Goal: Book appointment/travel/reservation

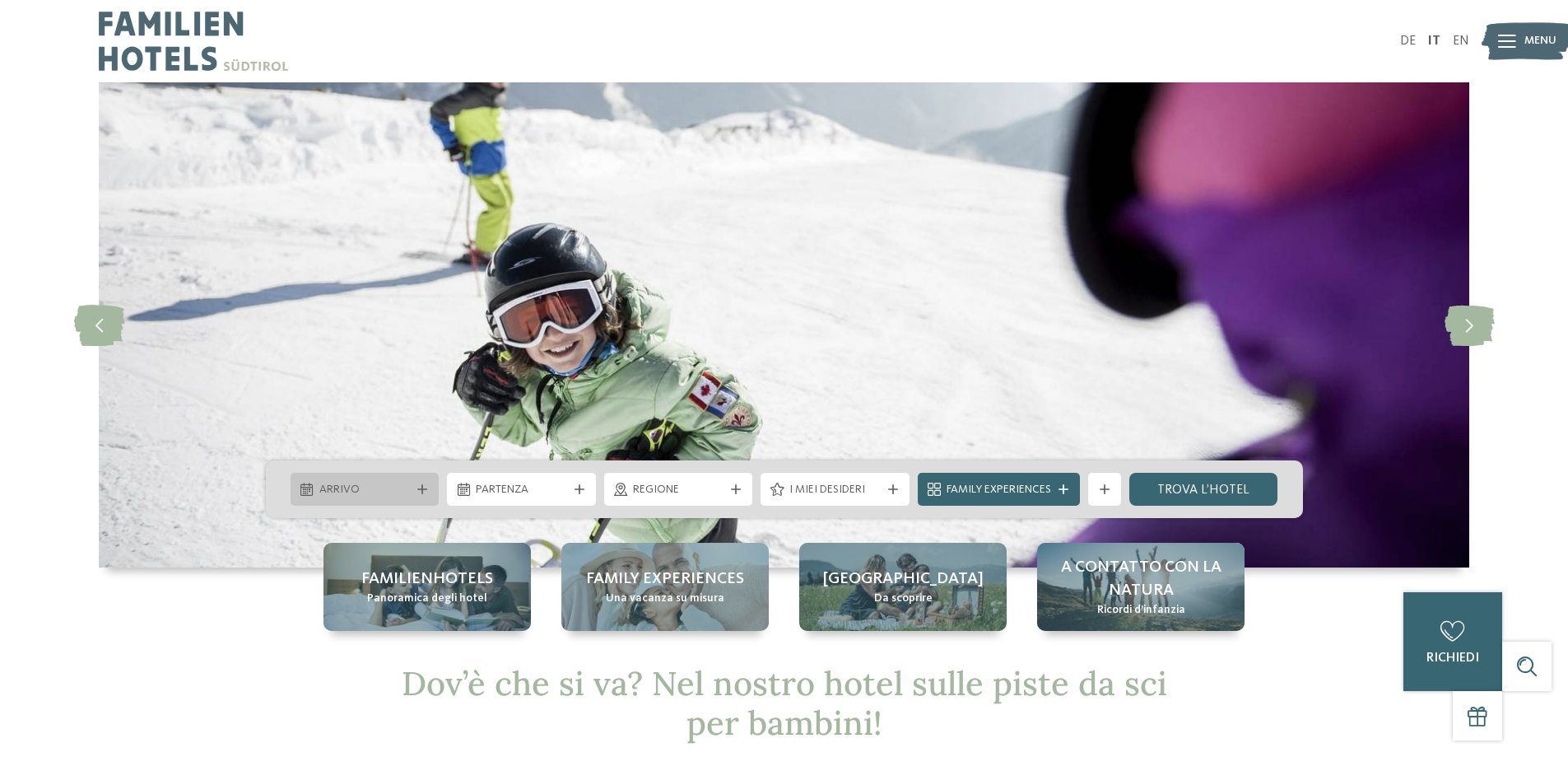
click at [381, 495] on span "Arrivo" at bounding box center [365, 490] width 91 height 17
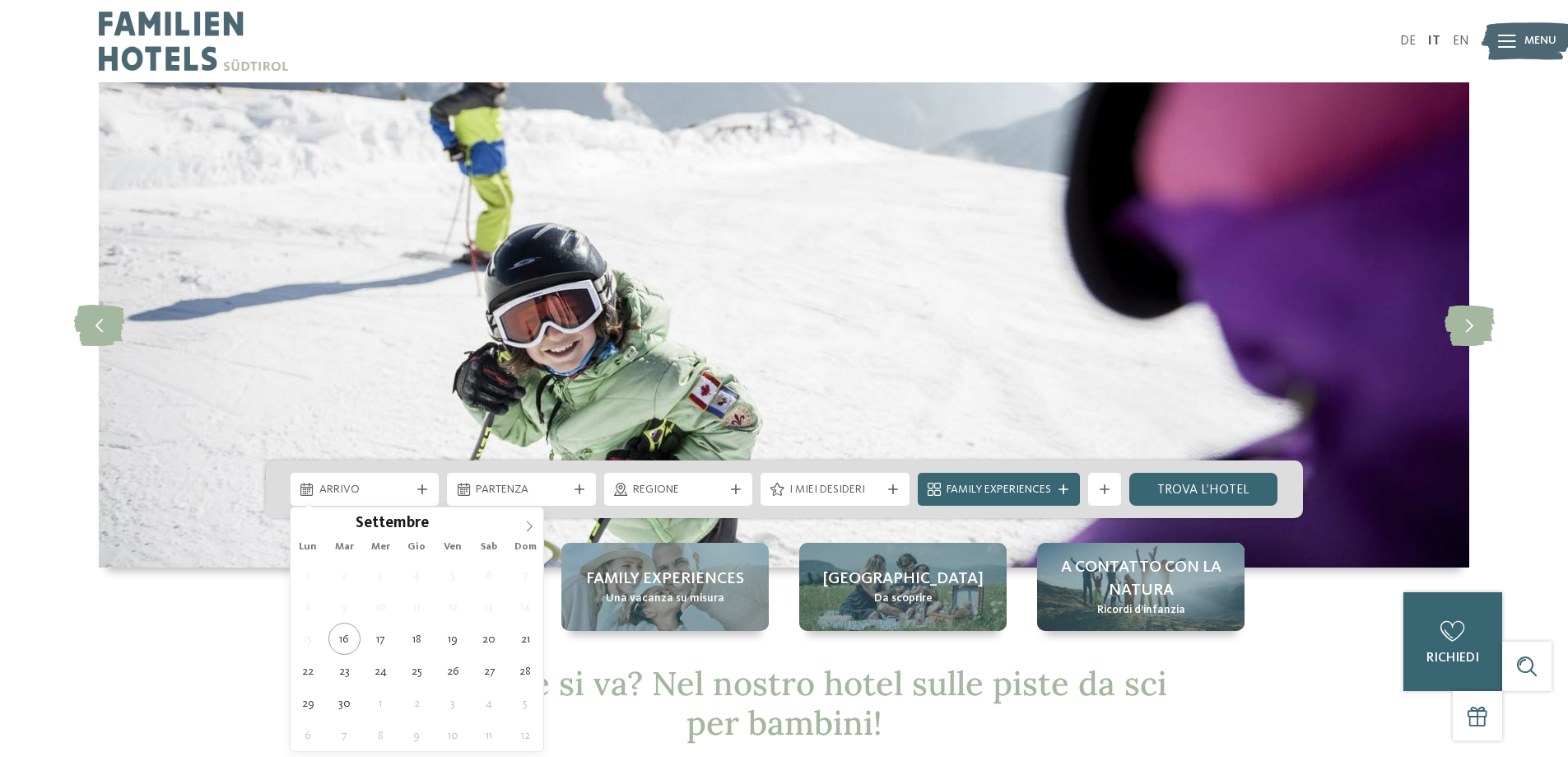
click at [530, 526] on icon at bounding box center [529, 526] width 12 height 12
click at [529, 526] on icon at bounding box center [529, 526] width 12 height 12
type input "****"
click at [528, 526] on icon at bounding box center [529, 526] width 12 height 12
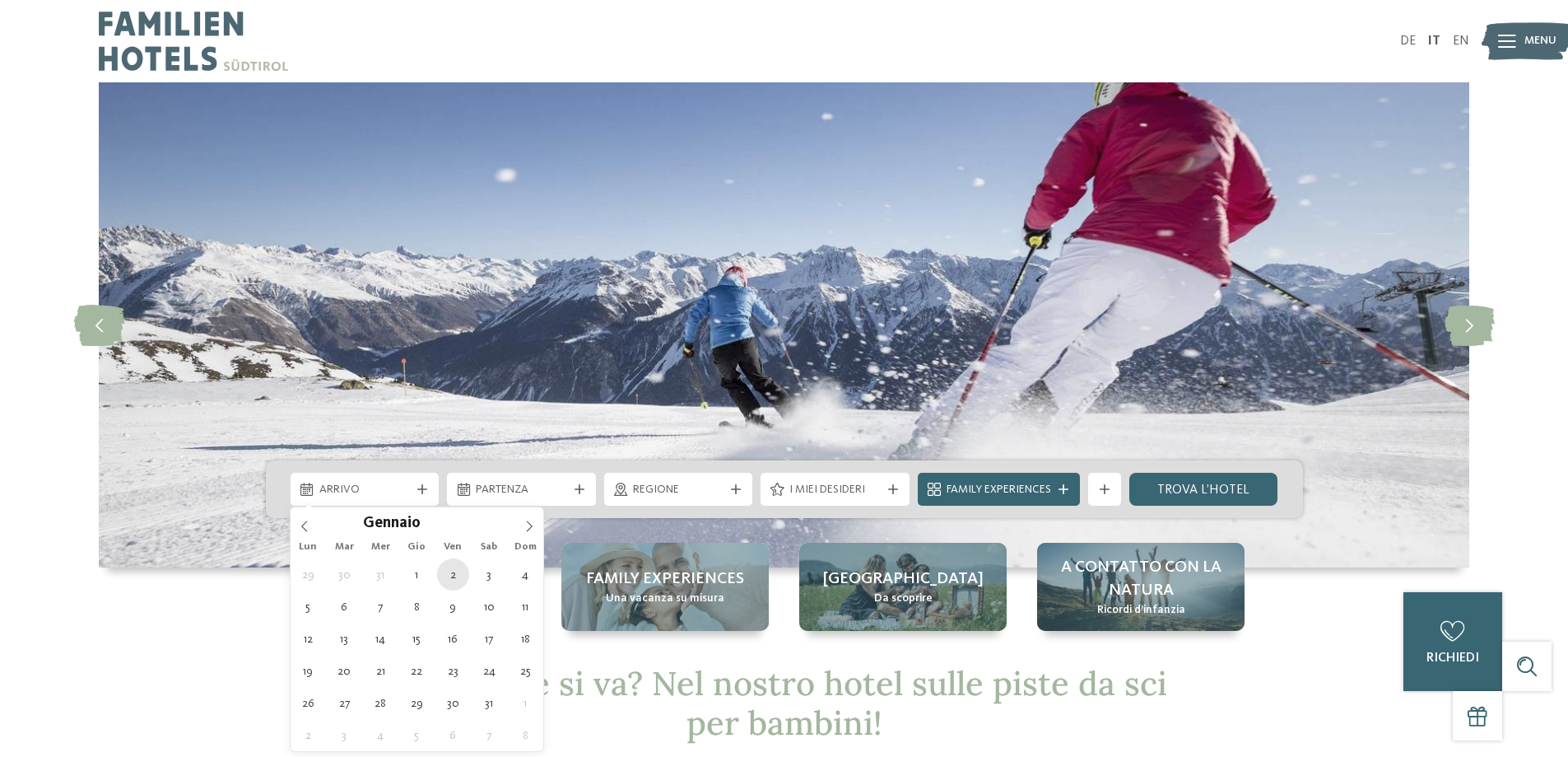
type div "[DATE]"
type input "****"
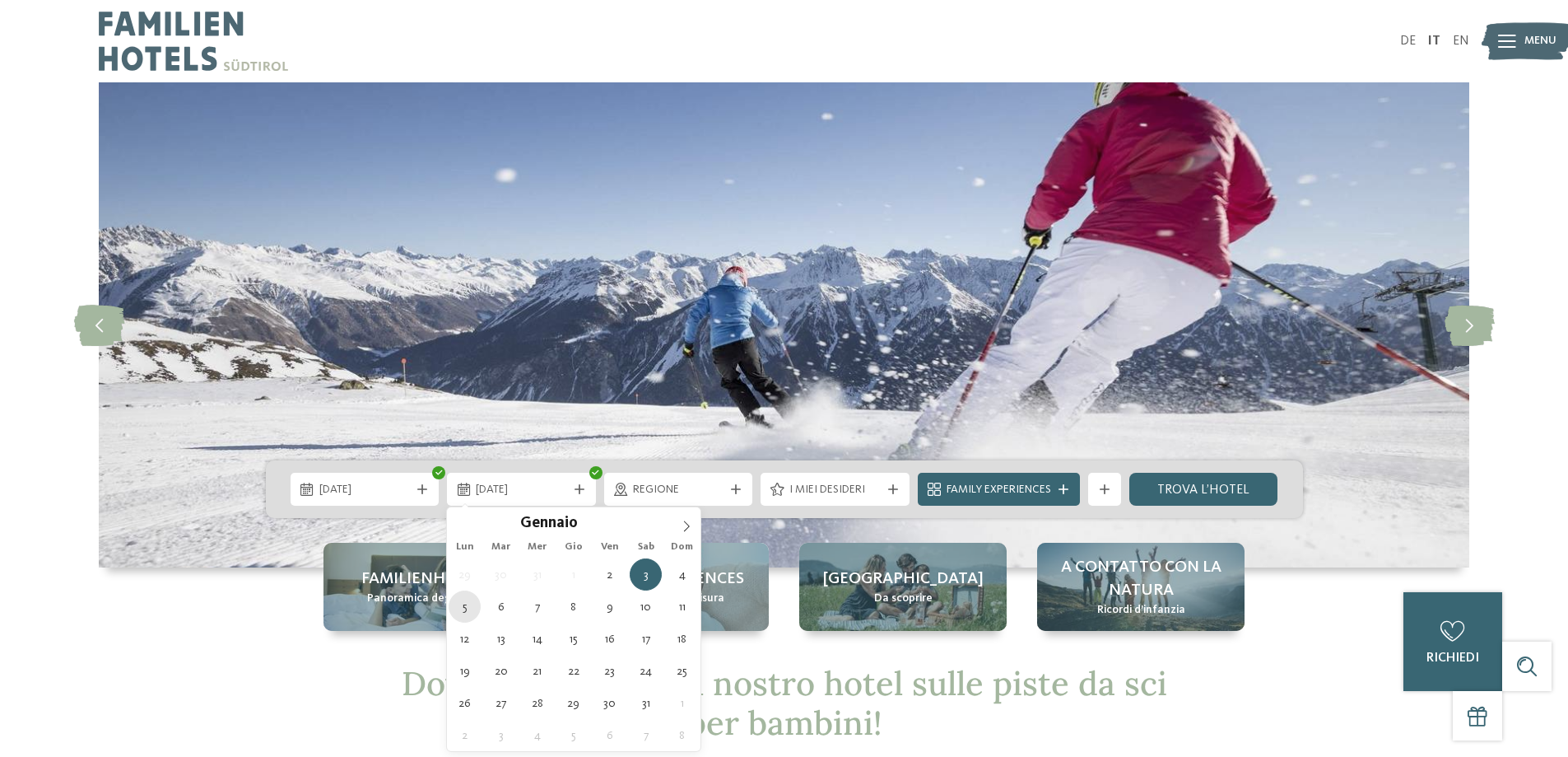
type div "[DATE]"
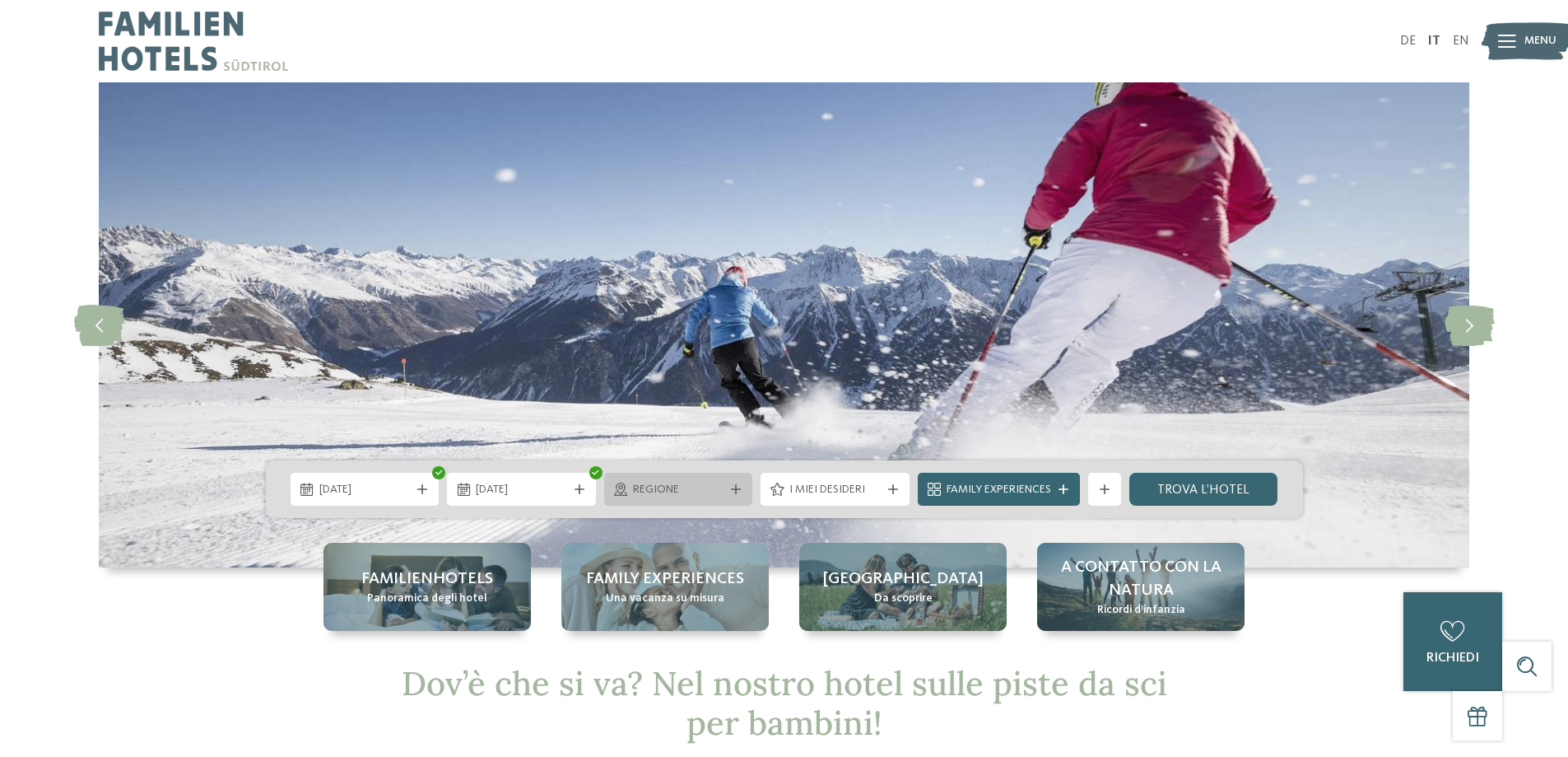
click at [689, 487] on span "Regione" at bounding box center [678, 490] width 91 height 17
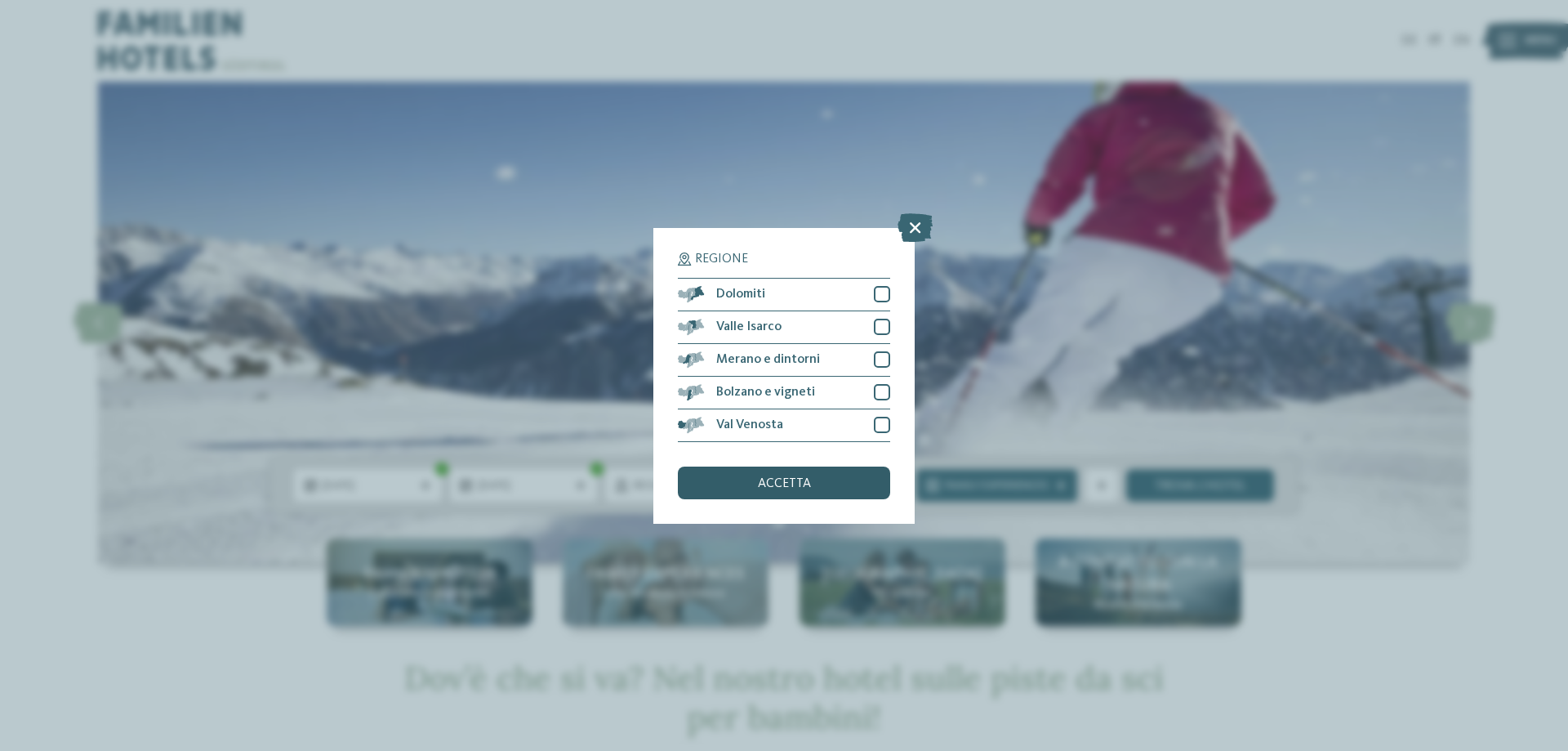
click at [764, 482] on span "accetta" at bounding box center [784, 483] width 53 height 13
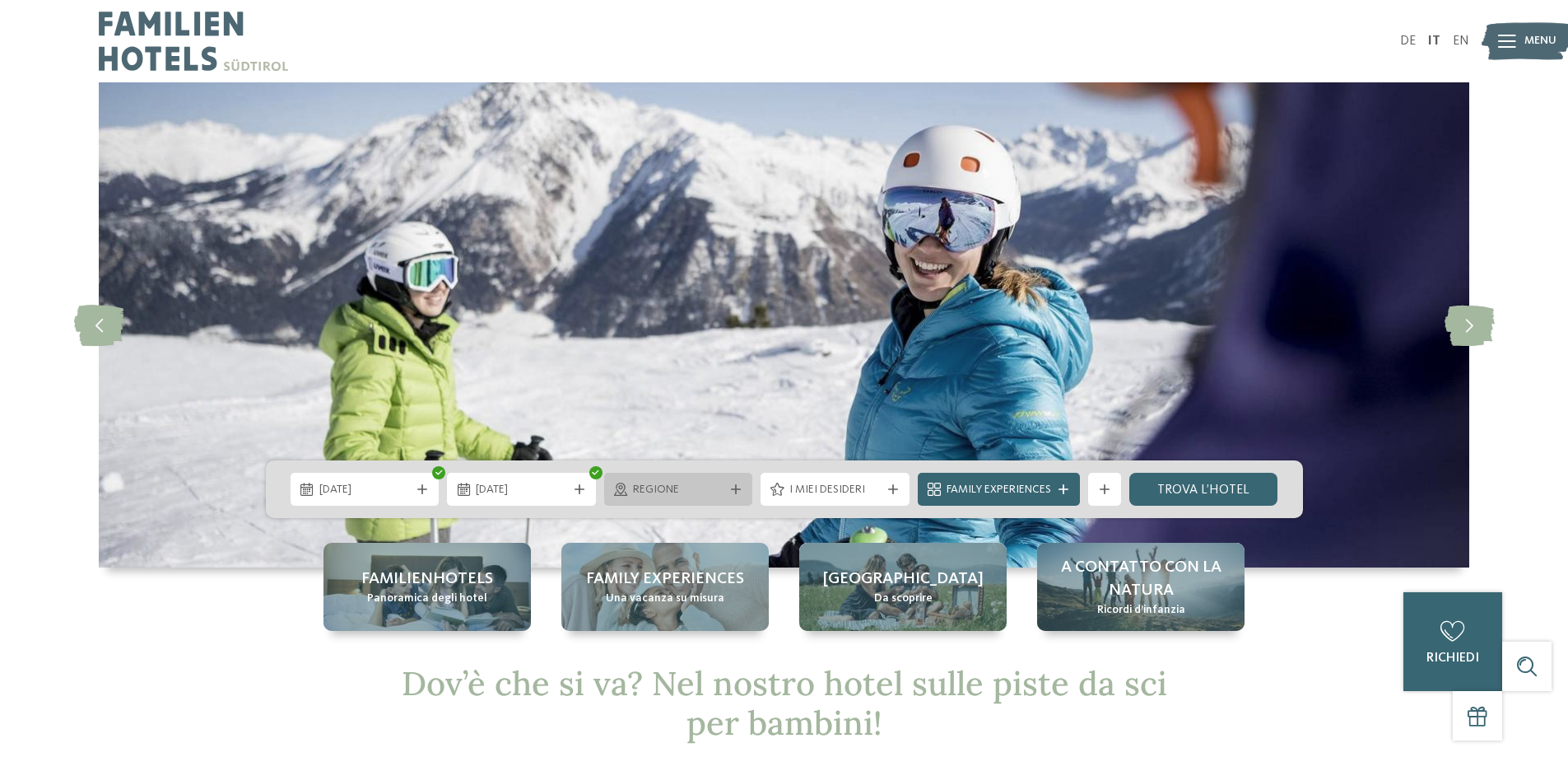
click at [683, 496] on span "Regione" at bounding box center [678, 490] width 91 height 17
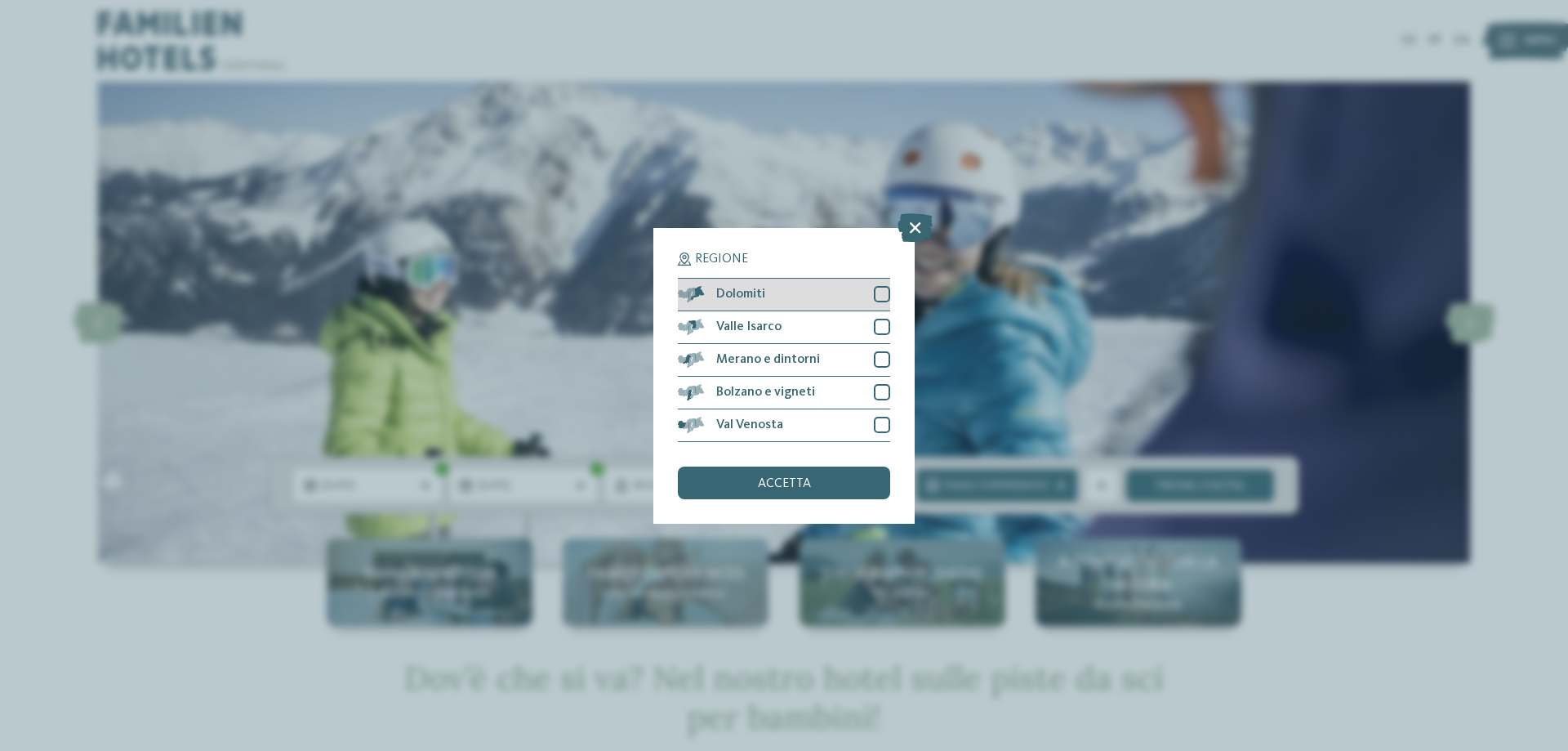
click at [883, 292] on div at bounding box center [882, 294] width 17 height 17
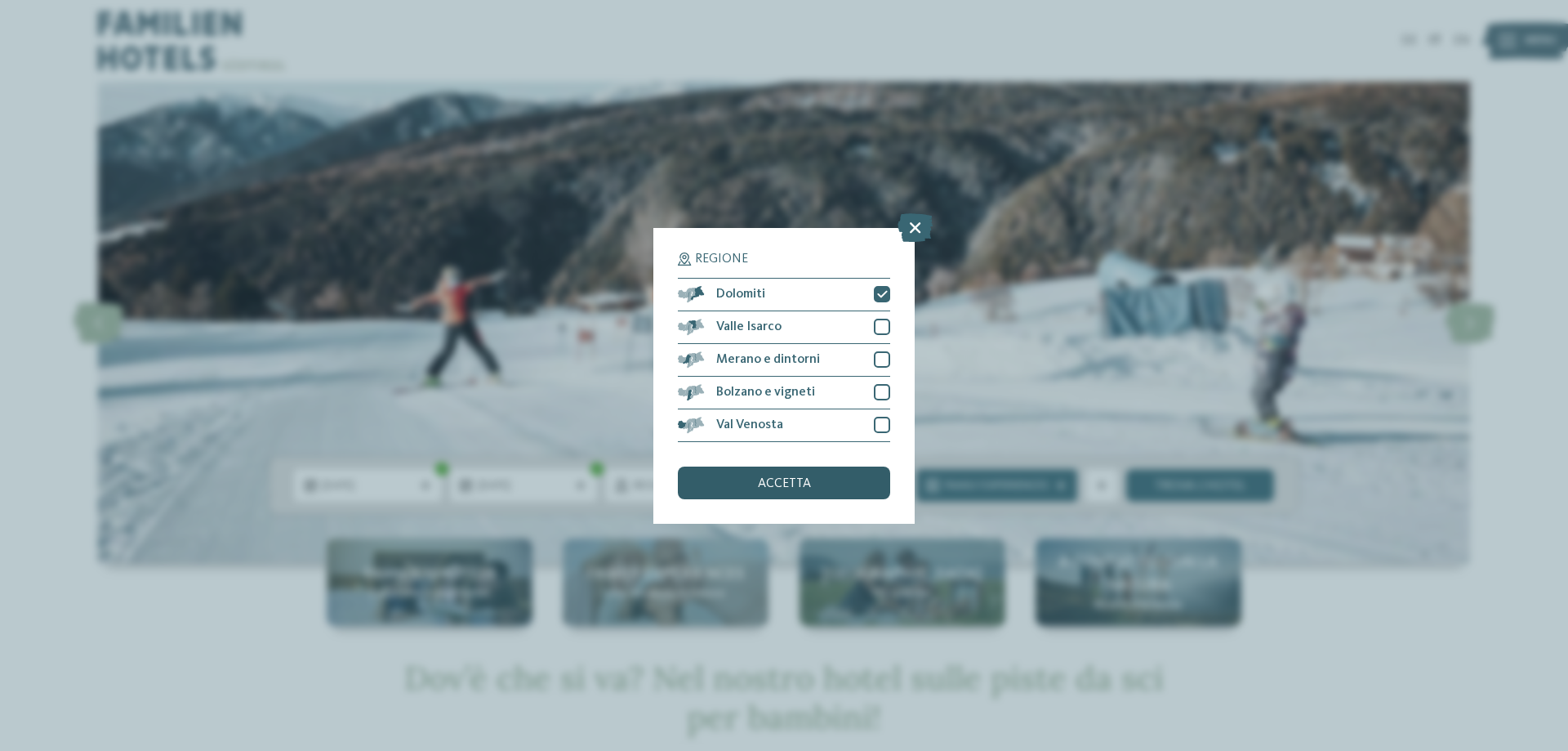
click at [795, 485] on span "accetta" at bounding box center [784, 483] width 53 height 13
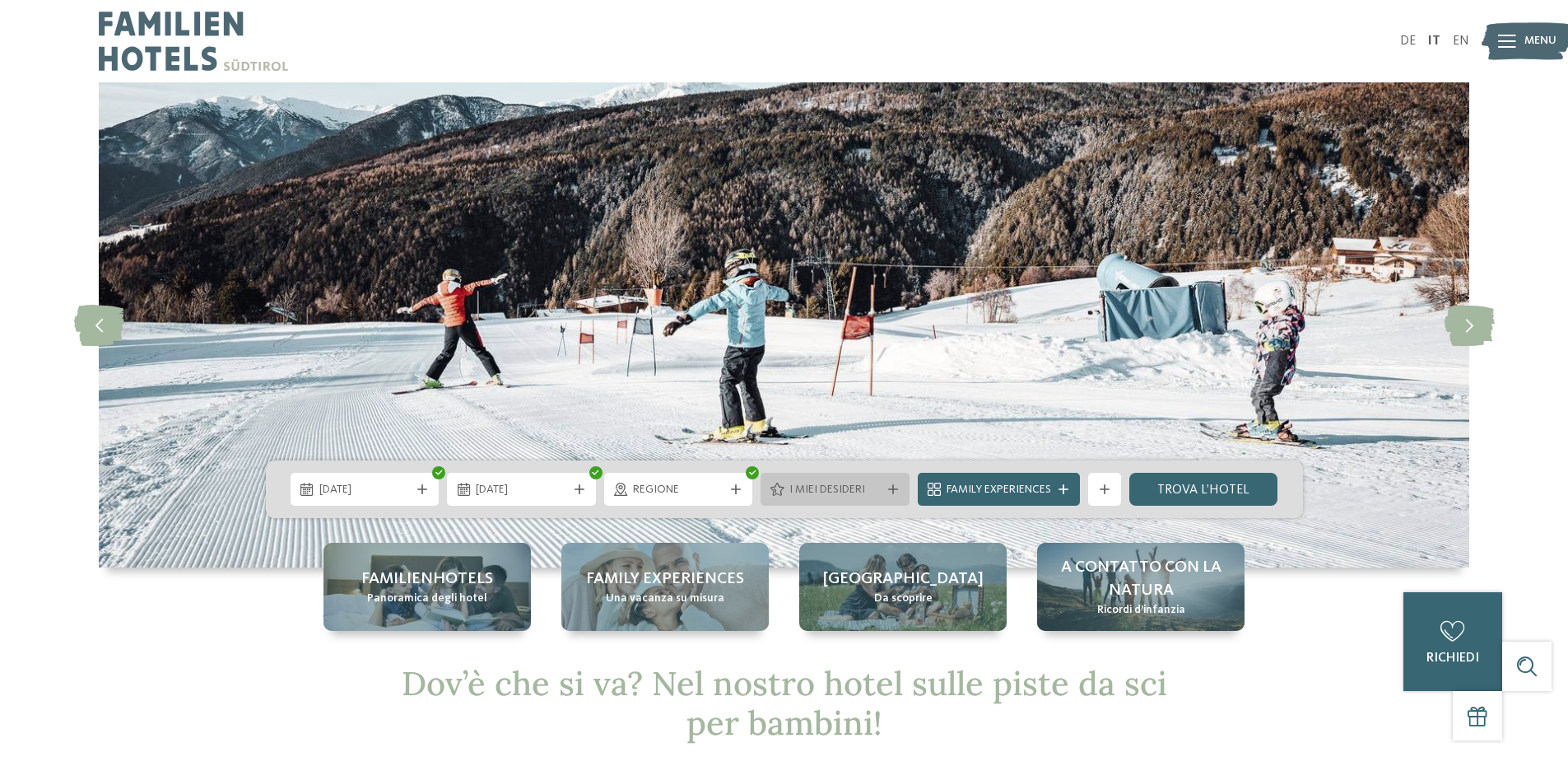
click at [827, 493] on span "I miei desideri" at bounding box center [835, 490] width 91 height 17
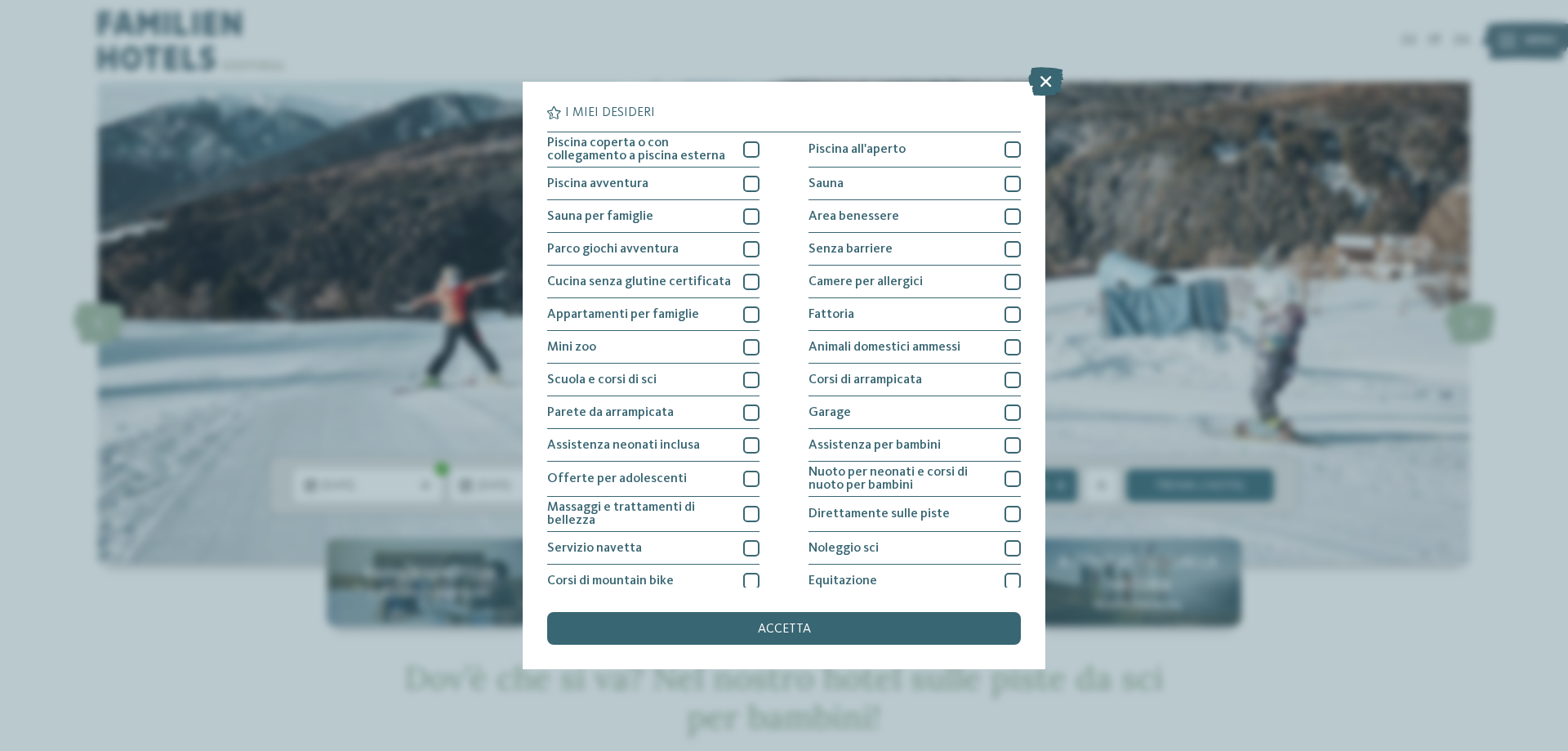
click at [1117, 652] on div "I miei desideri Piscina coperta o con collegamento a piscina esterna Piscina al…" at bounding box center [784, 375] width 1568 height 751
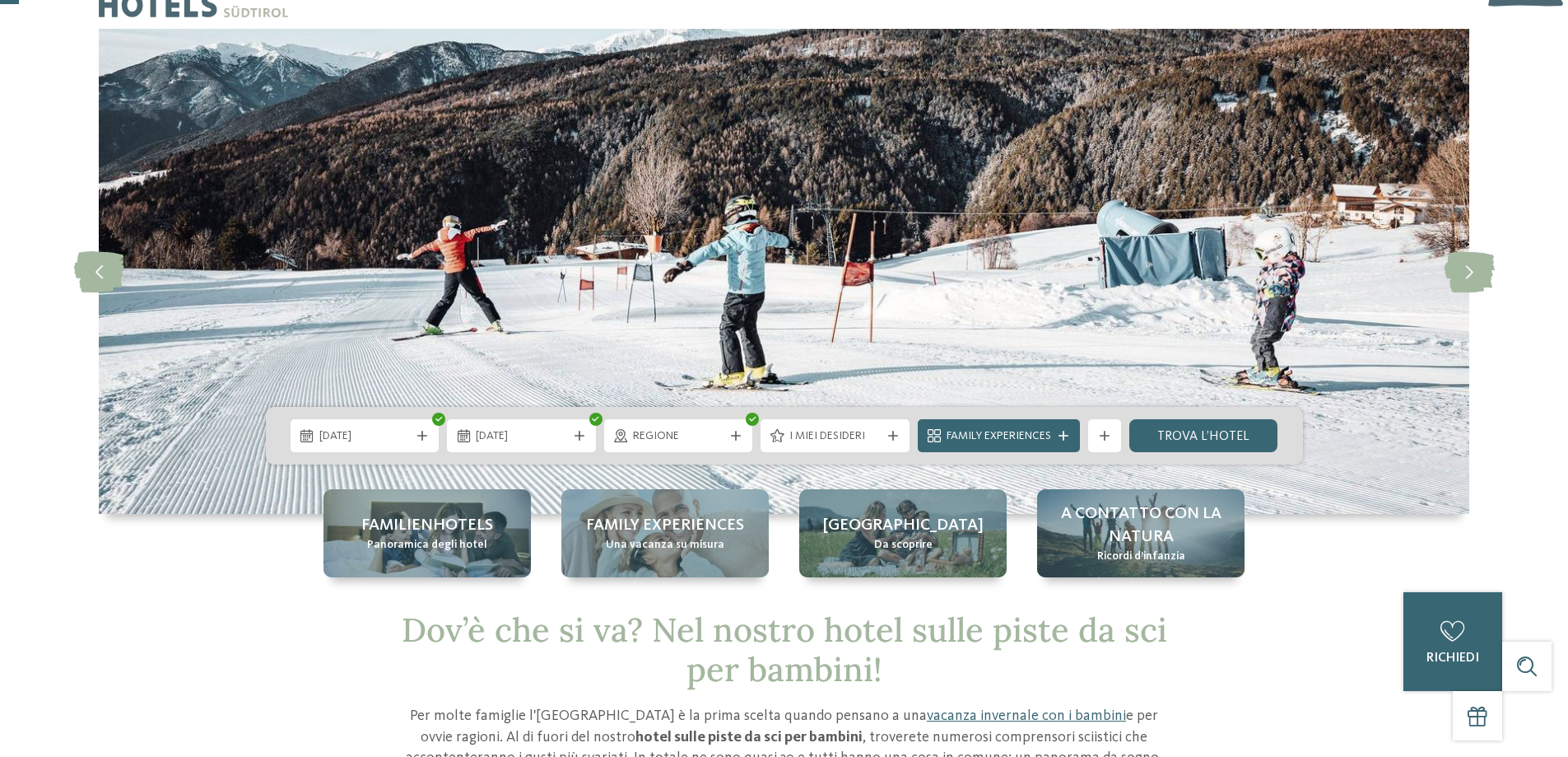
scroll to position [83, 0]
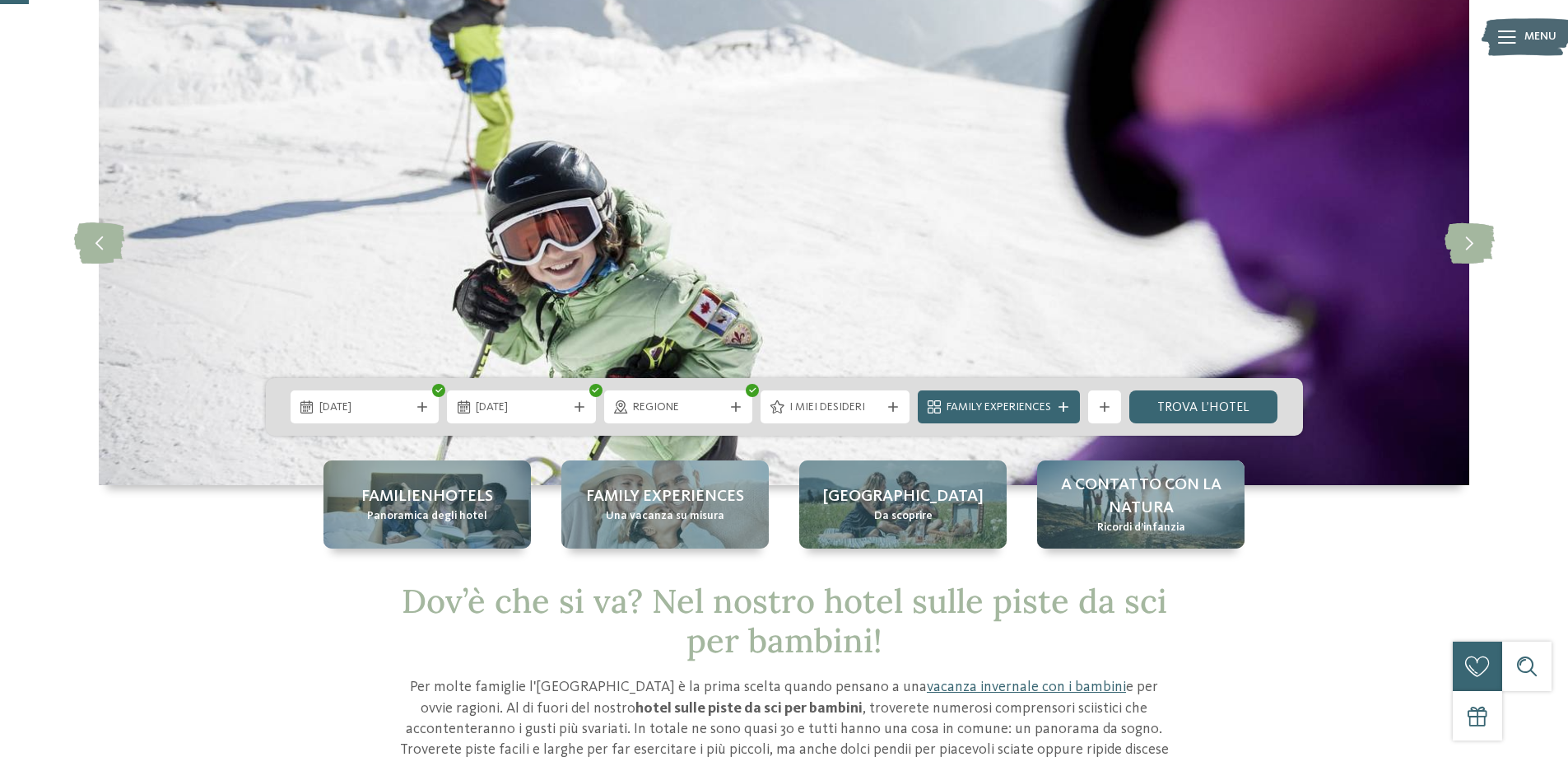
drag, startPoint x: 1209, startPoint y: 403, endPoint x: 1199, endPoint y: 427, distance: 26.0
click at [1209, 403] on link "trova l’hotel" at bounding box center [1204, 406] width 149 height 33
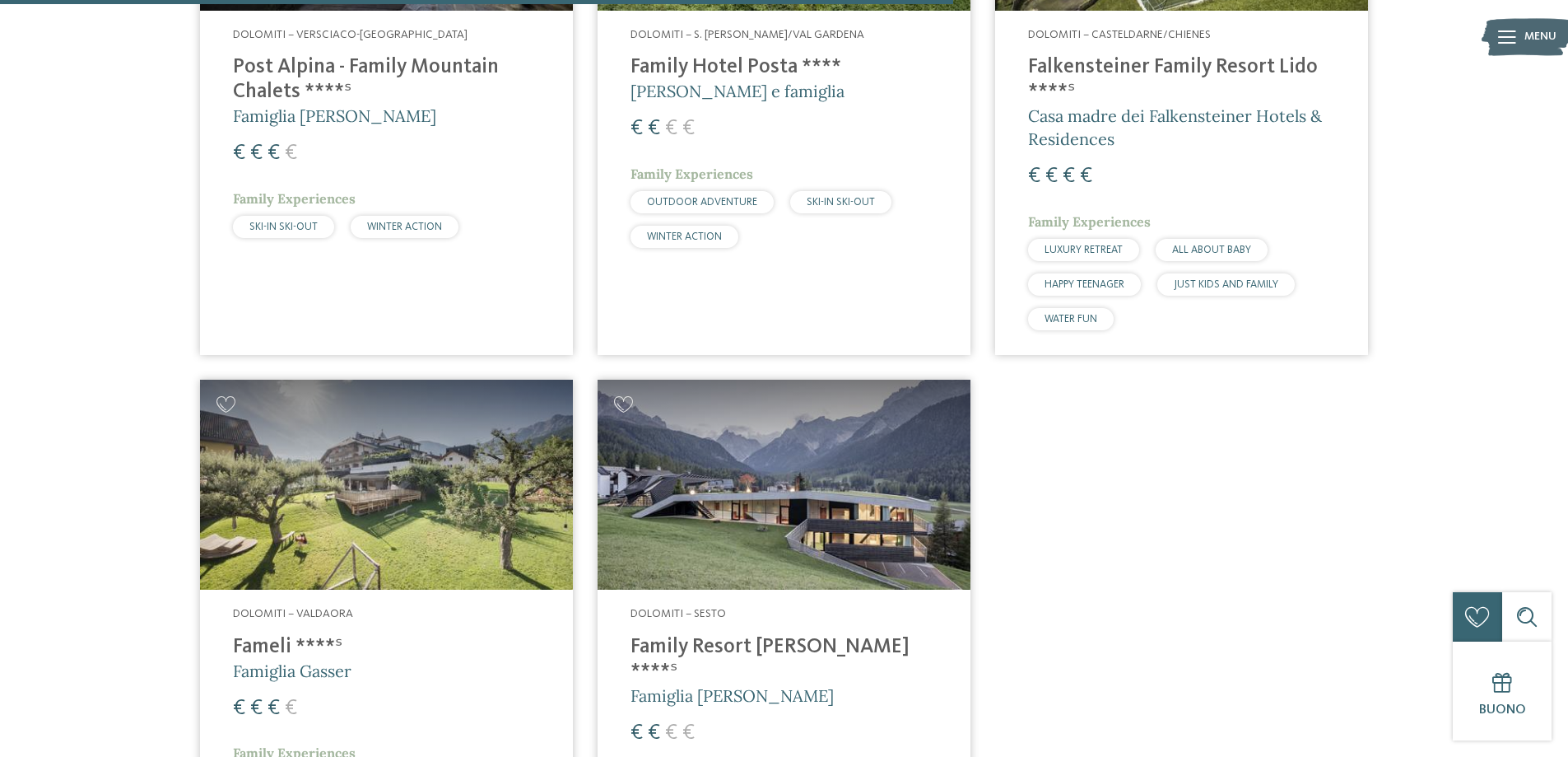
scroll to position [1694, 0]
